Goal: Information Seeking & Learning: Learn about a topic

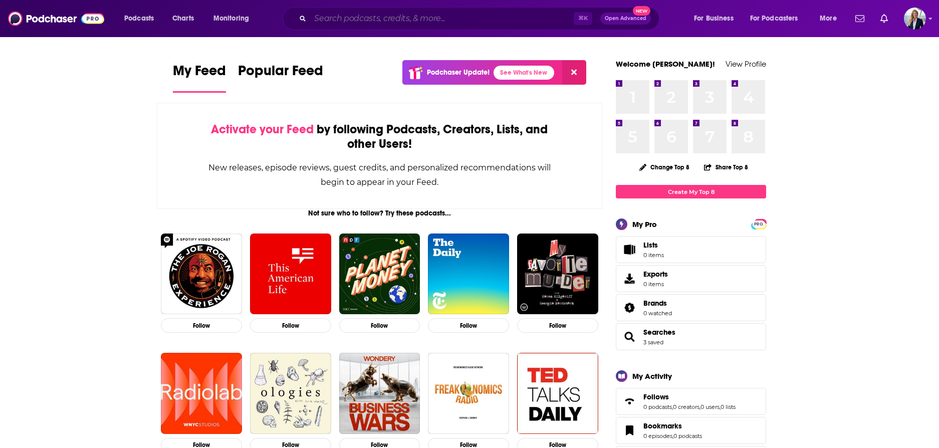
click at [396, 19] on input "Search podcasts, credits, & more..." at bounding box center [442, 19] width 264 height 16
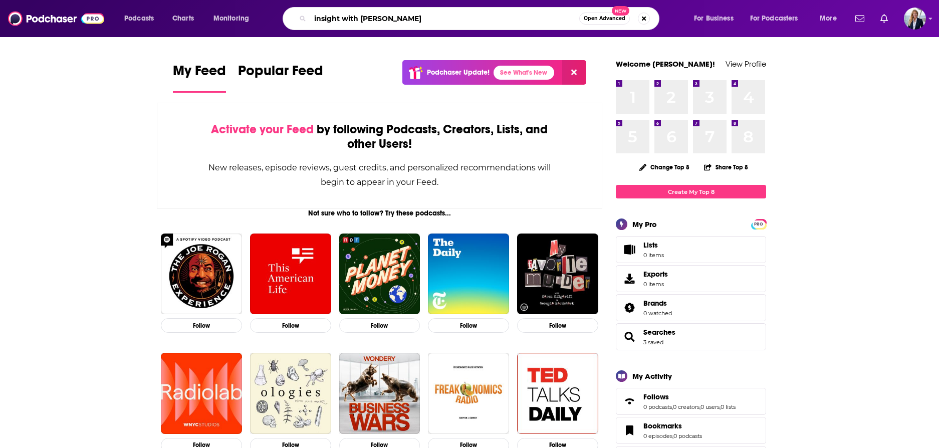
type input "insight with [PERSON_NAME]"
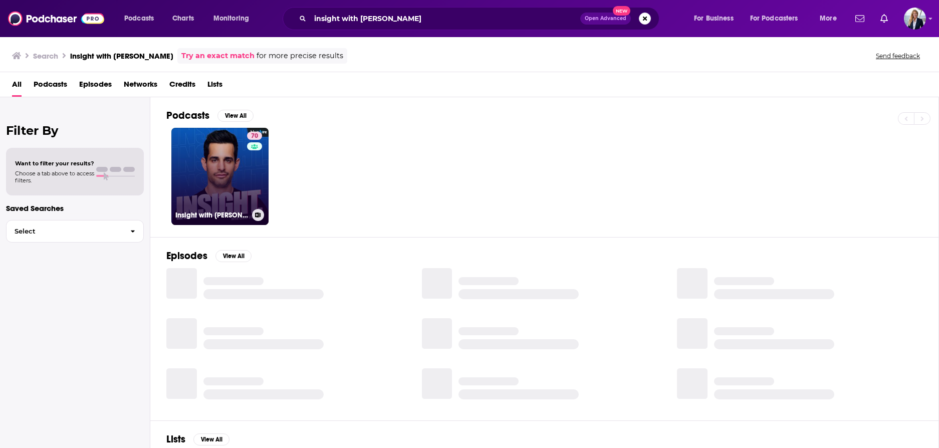
click at [207, 153] on link "70 Insight with [PERSON_NAME]" at bounding box center [219, 176] width 97 height 97
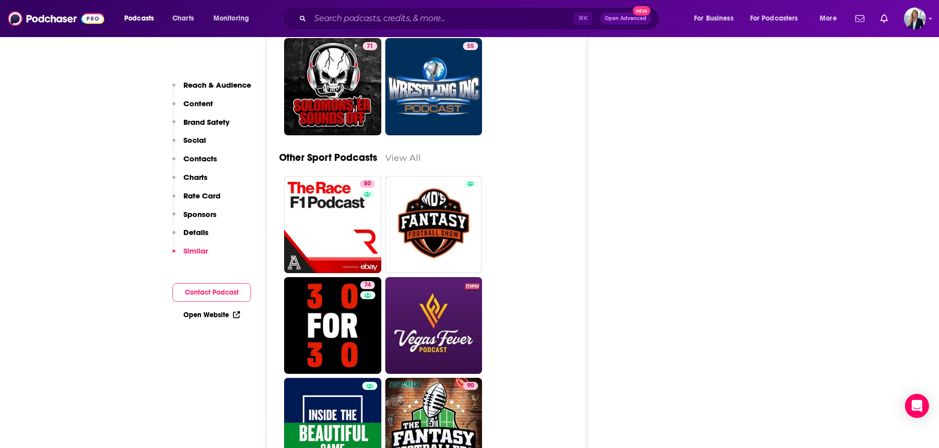
scroll to position [3237, 0]
